Goal: Check status: Check status

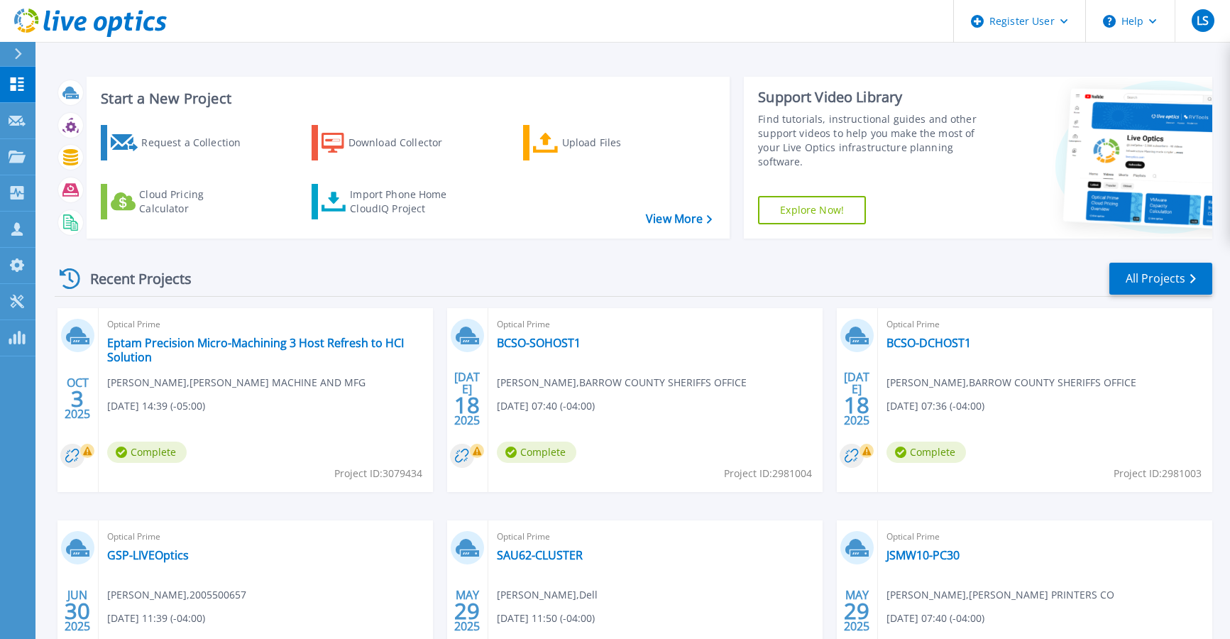
scroll to position [148, 0]
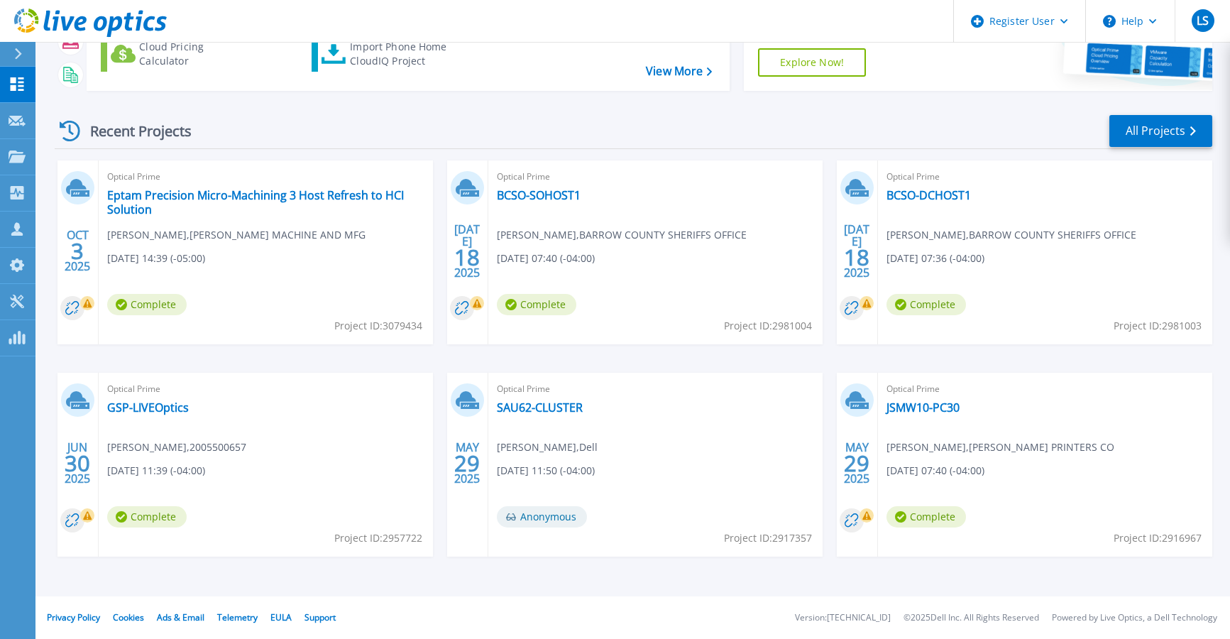
click at [634, 363] on div "OCT 3 2025 Optical Prime Eptam Precision Micro-Machining 3 Host Refresh to HCI …" at bounding box center [627, 372] width 1169 height 424
click at [660, 358] on div "OCT 3 2025 Optical Prime Eptam Precision Micro-Machining 3 Host Refresh to HCI …" at bounding box center [627, 372] width 1169 height 424
click at [256, 356] on div "OCT 3 2025 Optical Prime Eptam Precision Micro-Machining 3 Host Refresh to HCI …" at bounding box center [627, 372] width 1169 height 424
click at [623, 352] on div "OCT 3 2025 Optical Prime Eptam Precision Micro-Machining 3 Host Refresh to HCI …" at bounding box center [627, 372] width 1169 height 424
click at [296, 354] on div "OCT 3 2025 Optical Prime Eptam Precision Micro-Machining 3 Host Refresh to HCI …" at bounding box center [627, 372] width 1169 height 424
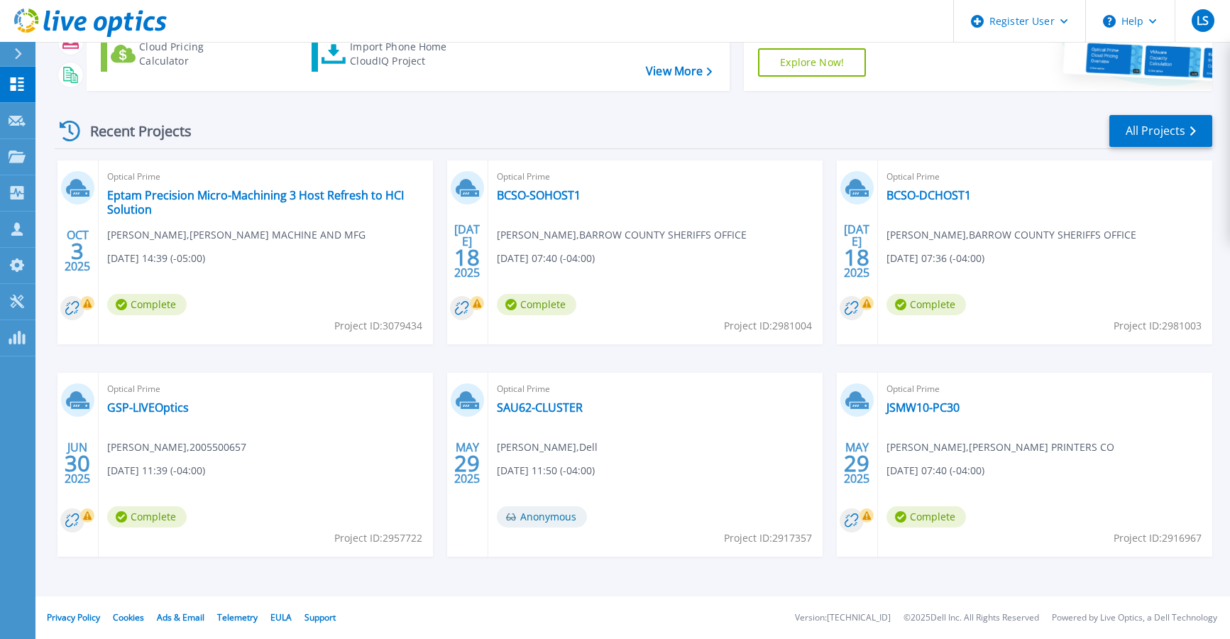
click at [655, 355] on div "OCT 3 2025 Optical Prime Eptam Precision Micro-Machining 3 Host Refresh to HCI …" at bounding box center [627, 372] width 1169 height 424
click at [309, 192] on link "Eptam Precision Micro-Machining 3 Host Refresh to HCI Solution" at bounding box center [265, 202] width 317 height 28
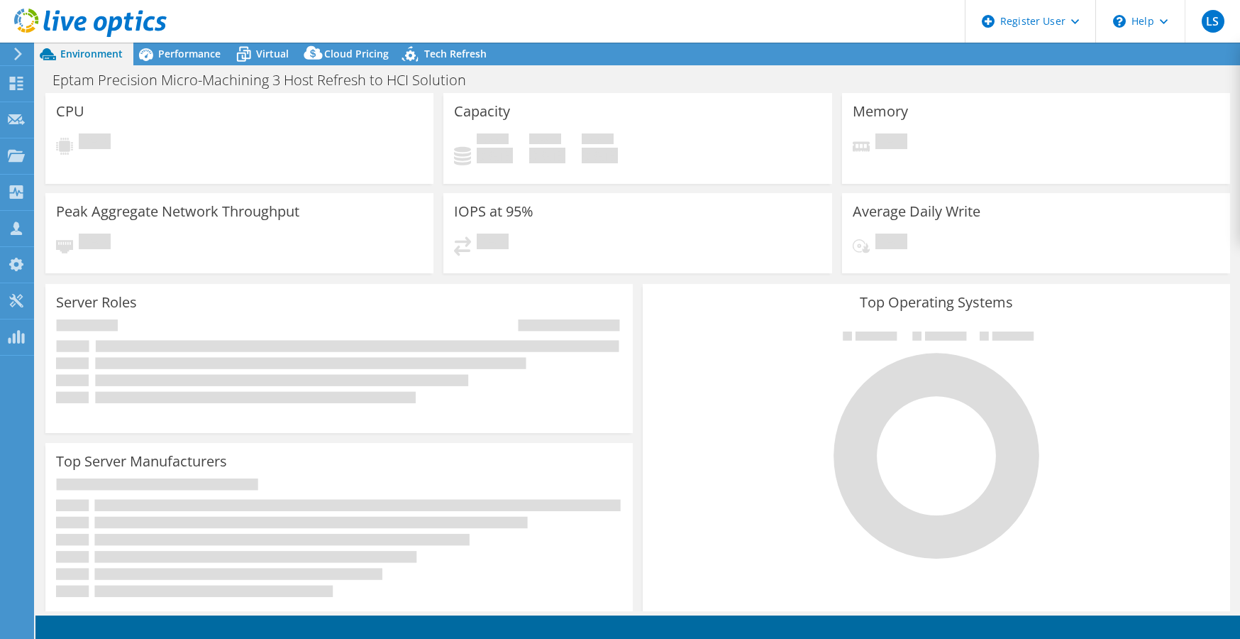
select select "USD"
